Goal: Understand process/instructions

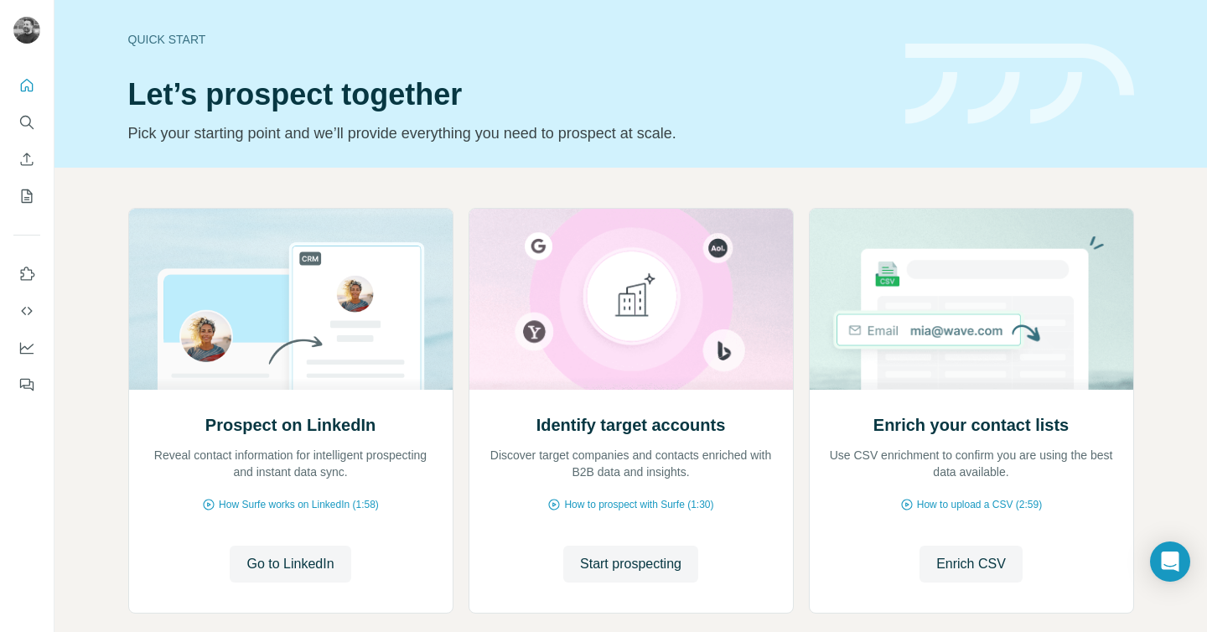
scroll to position [89, 0]
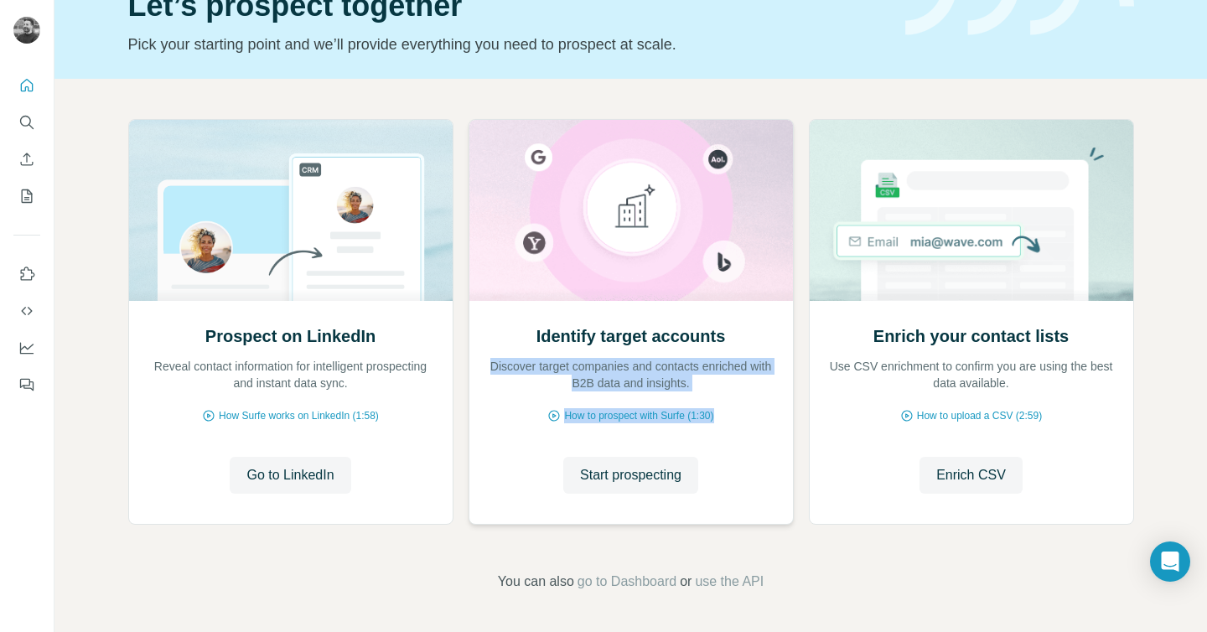
drag, startPoint x: 521, startPoint y: 336, endPoint x: 755, endPoint y: 433, distance: 252.2
click at [755, 433] on div "Identify target accounts Discover target companies and contacts enriched with B…" at bounding box center [631, 412] width 324 height 223
drag, startPoint x: 521, startPoint y: 365, endPoint x: 730, endPoint y: 392, distance: 210.5
click at [730, 392] on div "Identify target accounts Discover target companies and contacts enriched with B…" at bounding box center [631, 412] width 324 height 223
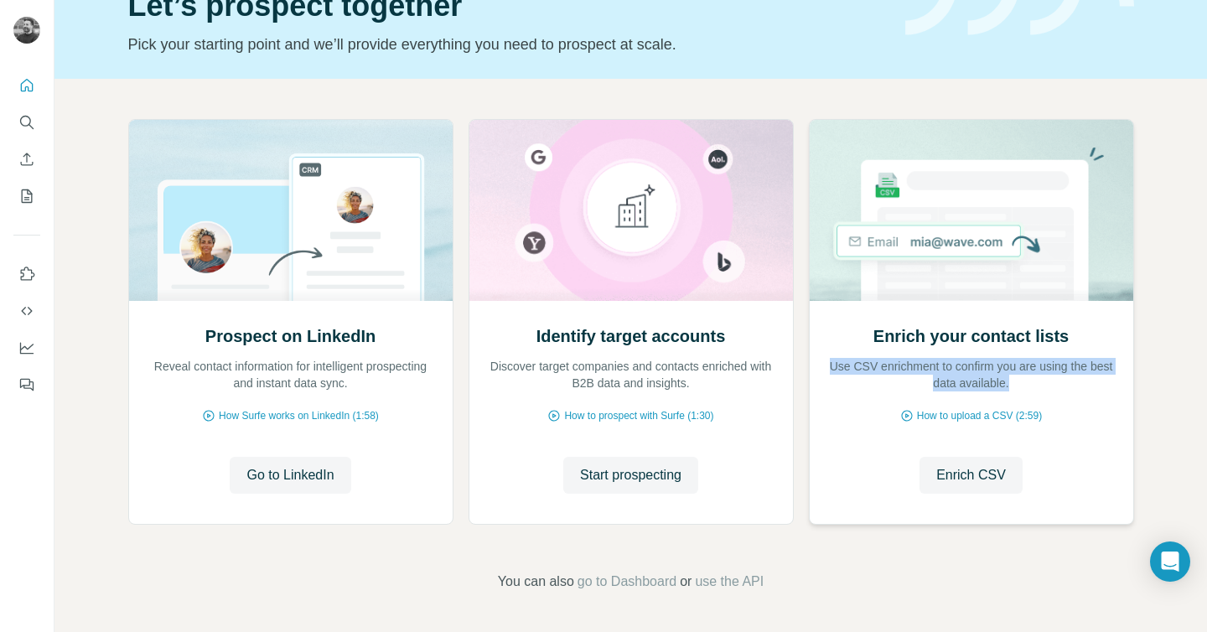
drag, startPoint x: 852, startPoint y: 340, endPoint x: 1068, endPoint y: 396, distance: 223.5
click at [1068, 396] on div "Enrich your contact lists Use CSV enrichment to confirm you are using the best …" at bounding box center [972, 412] width 324 height 223
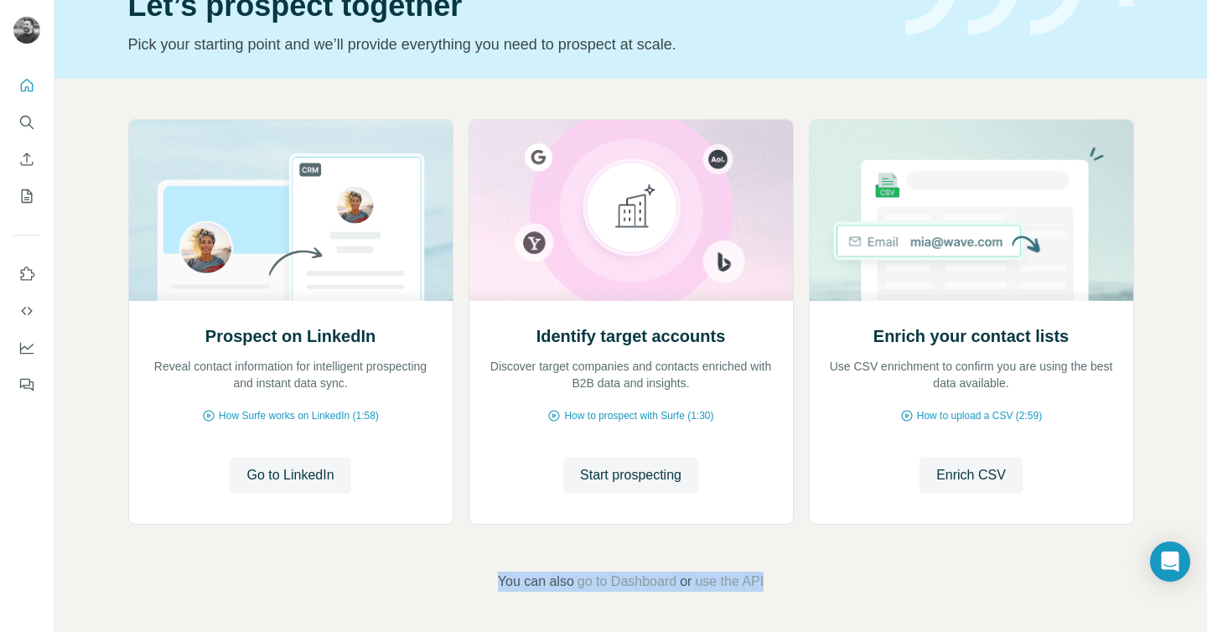
drag, startPoint x: 468, startPoint y: 575, endPoint x: 836, endPoint y: 579, distance: 368.1
click at [836, 579] on footer "You can also go to Dashboard or use the API" at bounding box center [630, 582] width 1059 height 20
drag, startPoint x: 858, startPoint y: 578, endPoint x: 340, endPoint y: 568, distance: 519.0
click at [341, 568] on div "Prospect on LinkedIn Reveal contact information for intelligent prospecting and…" at bounding box center [630, 355] width 1153 height 553
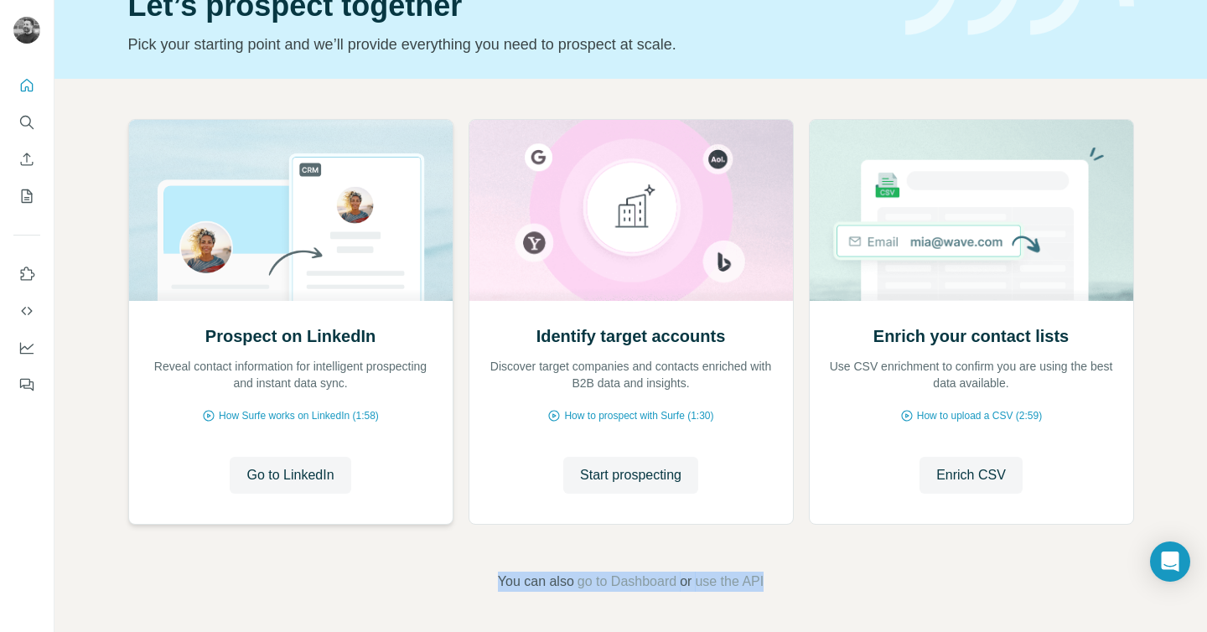
drag, startPoint x: 340, startPoint y: 568, endPoint x: 203, endPoint y: 498, distance: 153.7
click at [338, 568] on div "Prospect on LinkedIn Reveal contact information for intelligent prospecting and…" at bounding box center [630, 355] width 1153 height 553
click at [23, 344] on icon "Dashboard" at bounding box center [26, 348] width 17 height 17
